Goal: Check status: Check status

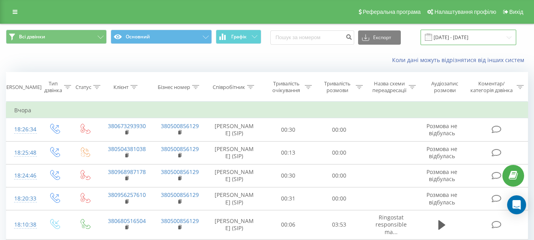
click at [465, 37] on input "19.08.2025 - 19.08.2025" at bounding box center [469, 37] width 96 height 15
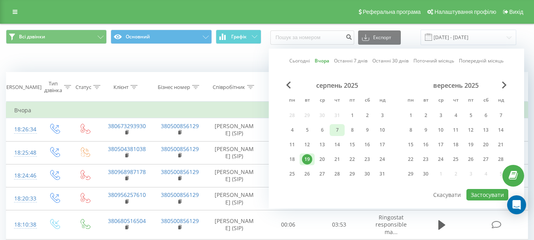
click at [335, 129] on div "7" at bounding box center [337, 130] width 10 height 10
click at [474, 193] on button "Застосувати" at bounding box center [488, 194] width 42 height 11
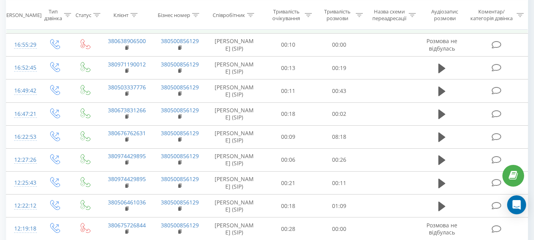
scroll to position [158, 0]
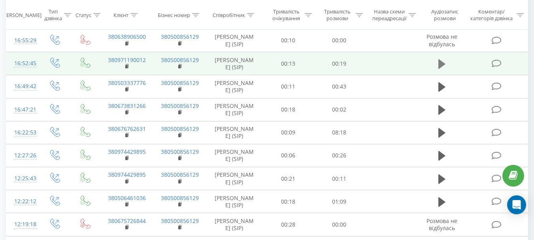
click at [438, 66] on button at bounding box center [442, 64] width 12 height 12
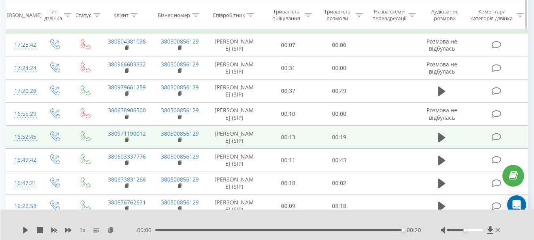
scroll to position [0, 0]
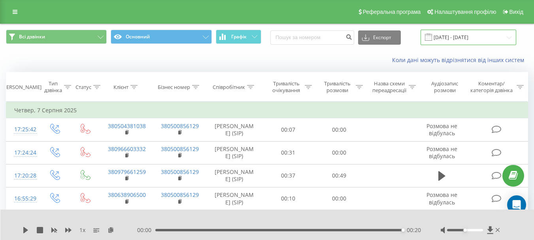
click at [456, 36] on input "07.08.2025 - 07.08.2025" at bounding box center [469, 37] width 96 height 15
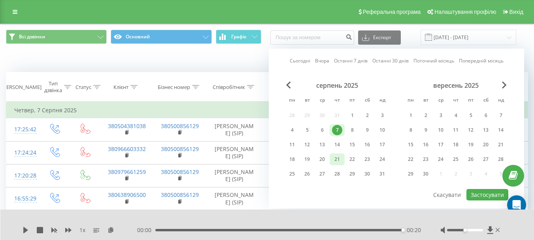
click at [335, 159] on div "21" at bounding box center [337, 159] width 10 height 10
click at [482, 195] on button "Застосувати" at bounding box center [488, 194] width 42 height 11
type input "[DATE] - [DATE]"
